Goal: Task Accomplishment & Management: Use online tool/utility

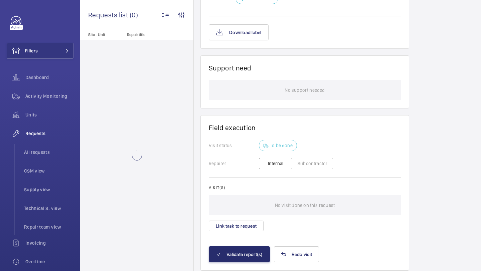
scroll to position [553, 0]
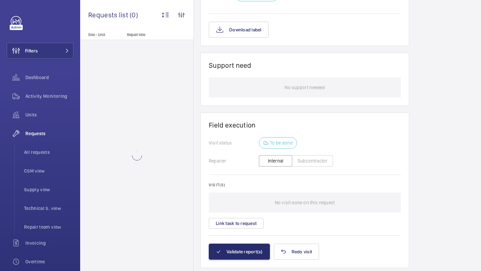
click at [240, 222] on wm-front-card-body "Visit status To be done Repairer Internal Subcontractor Visit(s) No visit done …" at bounding box center [305, 190] width 192 height 107
click at [241, 218] on button "Link task to request" at bounding box center [236, 223] width 55 height 11
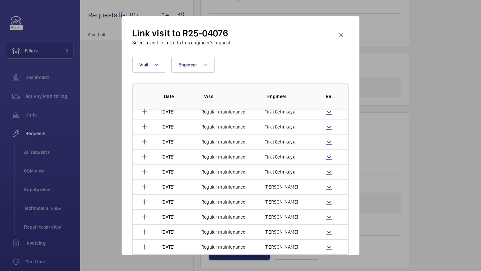
scroll to position [201, 0]
click at [148, 63] on span "Visit" at bounding box center [143, 64] width 9 height 5
type input "repair"
click at [150, 108] on label "Repair" at bounding box center [191, 110] width 116 height 16
click at [149, 108] on input "Repair" at bounding box center [142, 109] width 13 height 13
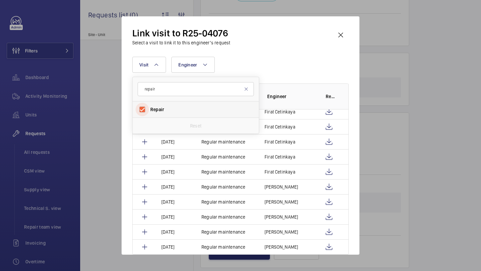
checkbox input "true"
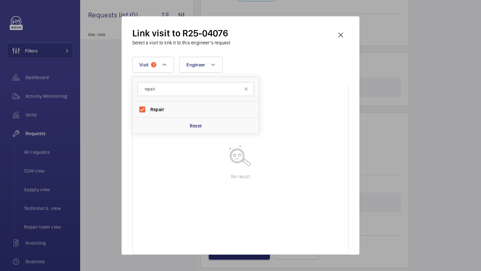
click at [287, 57] on div "Visit 1 repair Repair Reset Engineer More filters Reset all filters" at bounding box center [240, 65] width 217 height 16
click at [340, 33] on wm-front-icon-button at bounding box center [341, 35] width 16 height 16
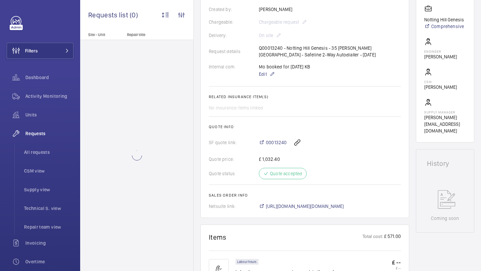
scroll to position [151, 0]
